Goal: Information Seeking & Learning: Learn about a topic

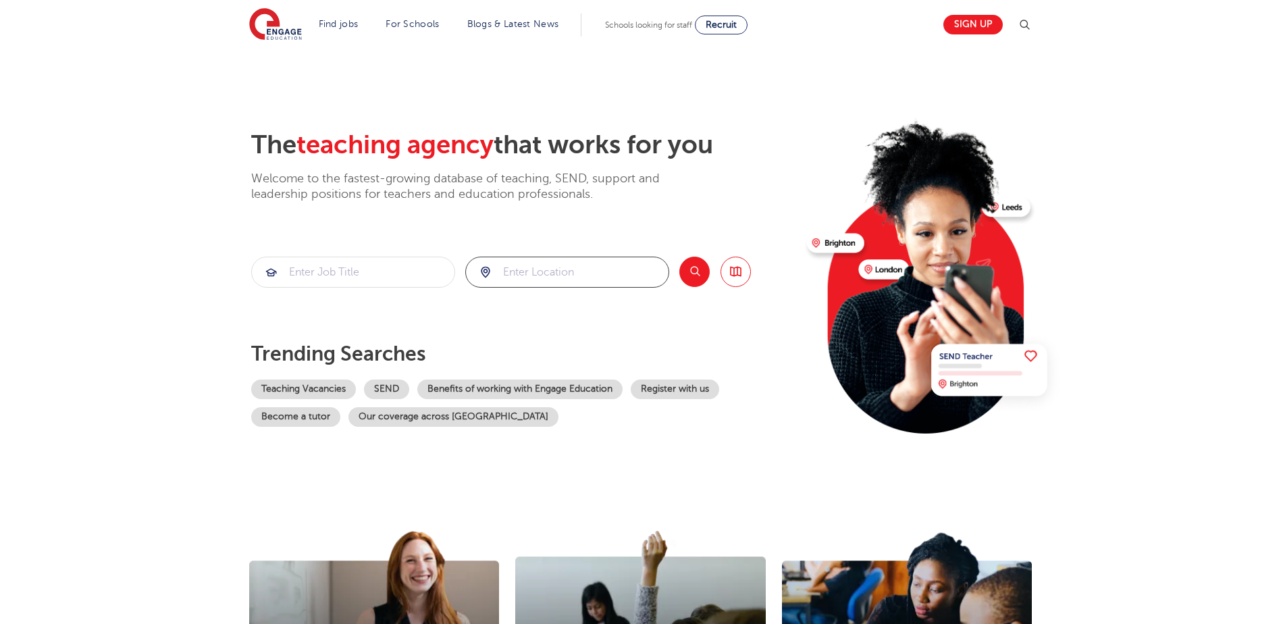
click at [595, 258] on input "search" at bounding box center [567, 272] width 203 height 30
click at [683, 276] on button "Search" at bounding box center [694, 272] width 30 height 30
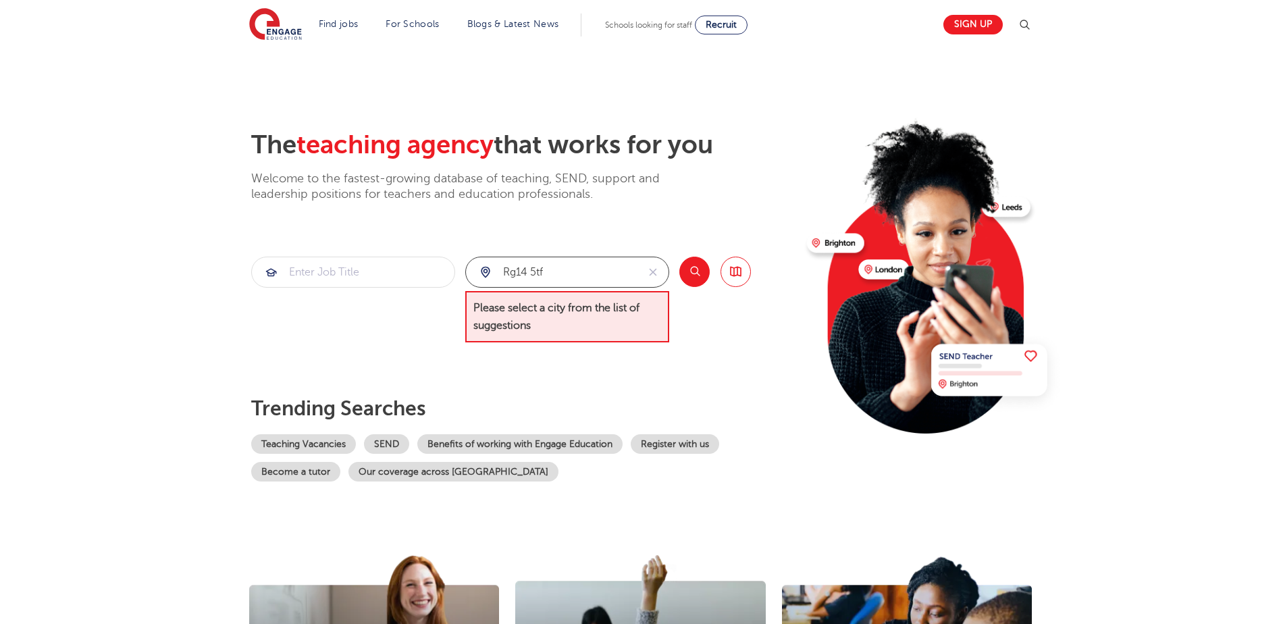
drag, startPoint x: 592, startPoint y: 271, endPoint x: 479, endPoint y: 267, distance: 113.6
click at [479, 267] on div "rg14 5tf" at bounding box center [552, 272] width 172 height 30
type input "n"
type input "e"
type input "reading"
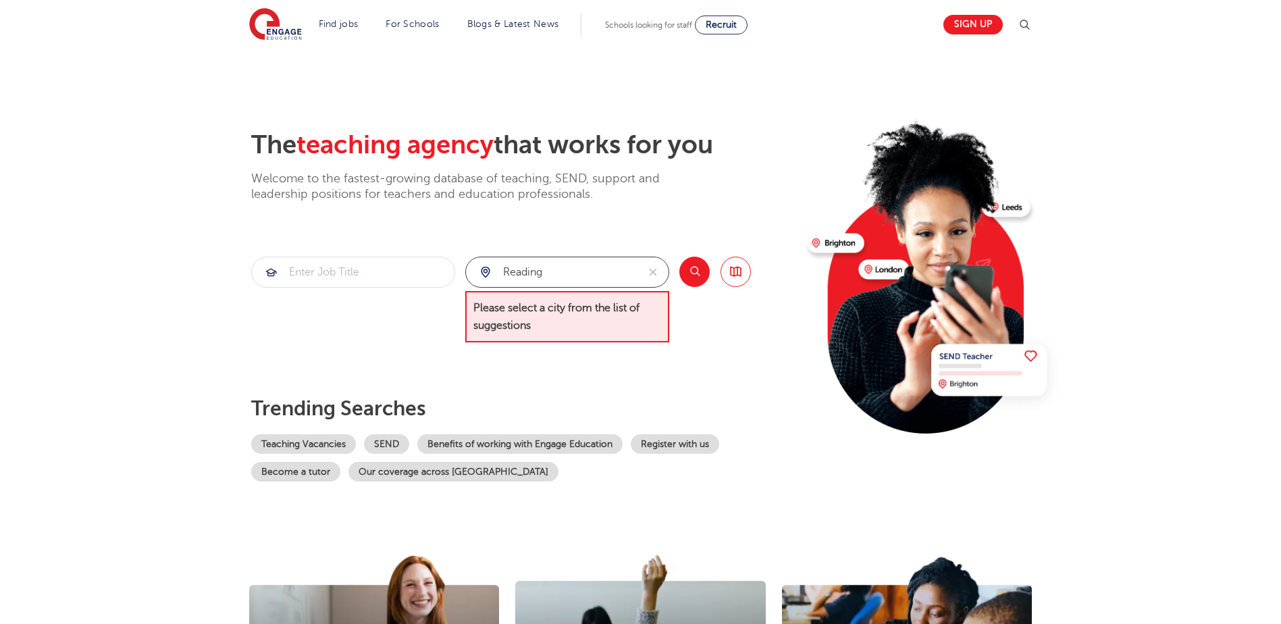
click at [621, 277] on input "reading" at bounding box center [552, 272] width 172 height 30
drag, startPoint x: 580, startPoint y: 276, endPoint x: 484, endPoint y: 270, distance: 96.7
click at [484, 270] on div "reading" at bounding box center [552, 272] width 172 height 30
click at [484, 270] on div at bounding box center [567, 272] width 203 height 30
click at [538, 268] on input "search" at bounding box center [567, 272] width 203 height 30
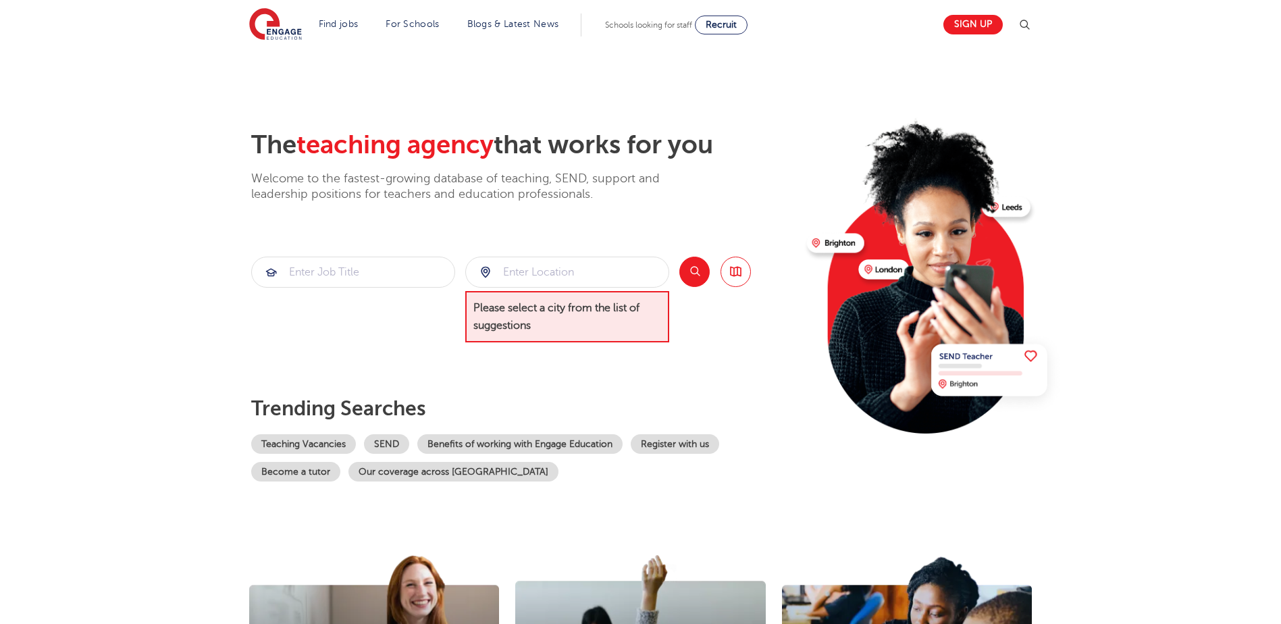
click at [677, 276] on section "Please select a city from the list of suggestions Search Browse all Jobs" at bounding box center [501, 300] width 500 height 86
click at [688, 276] on button "Search" at bounding box center [694, 272] width 30 height 30
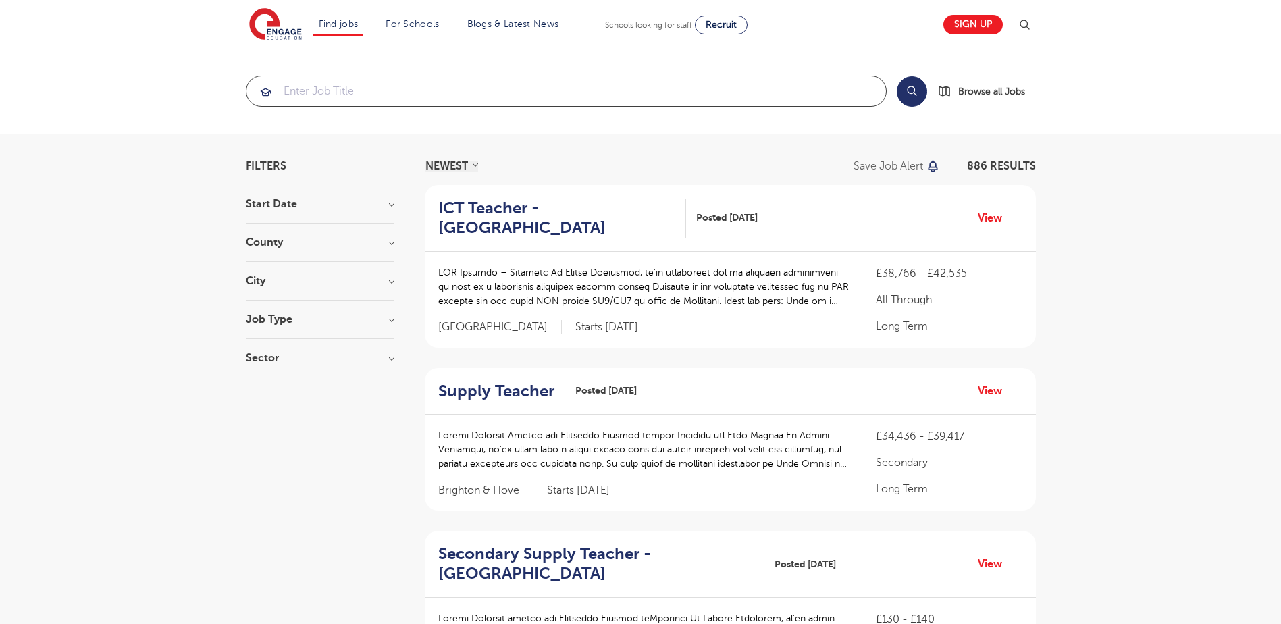
click at [302, 86] on input "search" at bounding box center [567, 91] width 640 height 30
click at [322, 274] on section "Start Date September 99 November 1 October 1 Show more County London 643 Hertfo…" at bounding box center [320, 288] width 149 height 178
click at [361, 285] on h3 "City" at bounding box center [320, 281] width 149 height 11
click at [390, 252] on div "County London 643 Hertfordshire 142 Leeds 29 Kirklees 15 East Sussex 12 Show mo…" at bounding box center [320, 249] width 149 height 25
click at [391, 242] on h3 "County" at bounding box center [320, 242] width 149 height 11
